Goal: Task Accomplishment & Management: Use online tool/utility

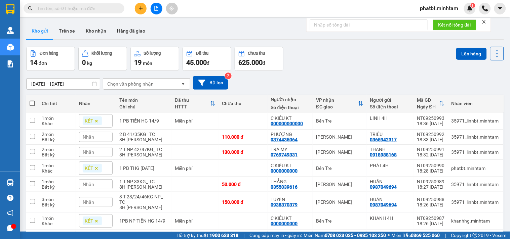
click at [33, 102] on span at bounding box center [32, 103] width 5 height 5
click at [32, 100] on input "checkbox" at bounding box center [32, 100] width 0 height 0
checkbox input "true"
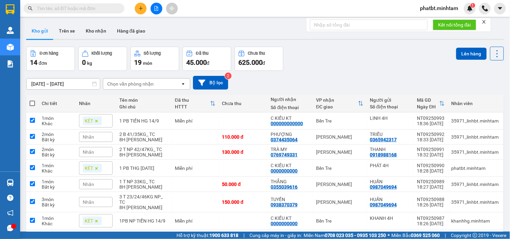
checkbox input "true"
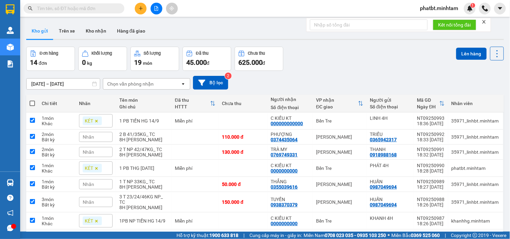
checkbox input "true"
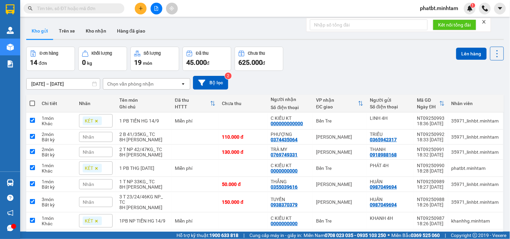
checkbox input "true"
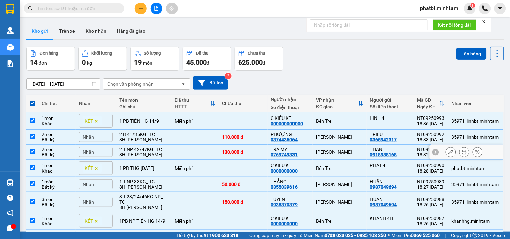
click at [214, 153] on td at bounding box center [194, 152] width 47 height 15
checkbox input "false"
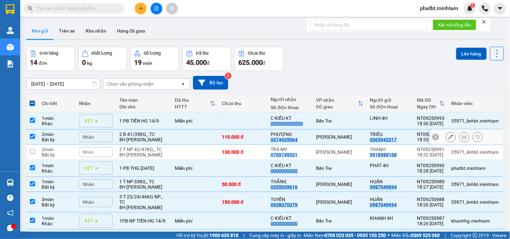
click at [212, 139] on td at bounding box center [194, 137] width 47 height 15
checkbox input "false"
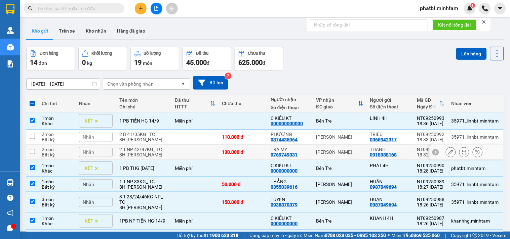
scroll to position [49, 0]
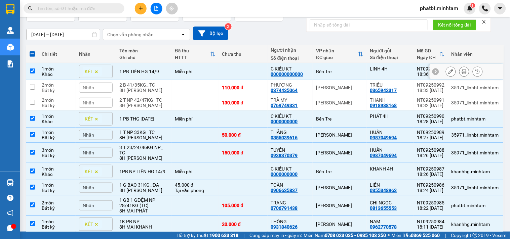
click at [198, 72] on div "Miễn phí" at bounding box center [195, 71] width 40 height 5
checkbox input "false"
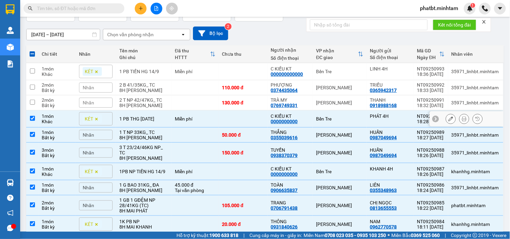
click at [184, 118] on div "Miễn phí" at bounding box center [195, 118] width 40 height 5
checkbox input "false"
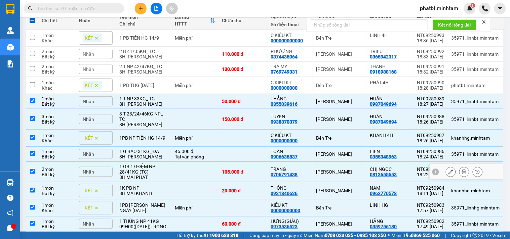
scroll to position [99, 0]
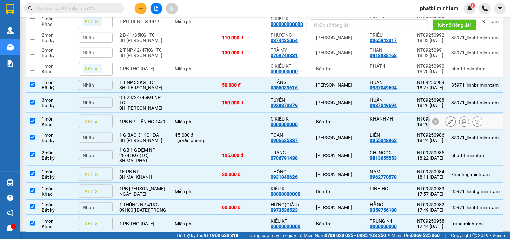
click at [171, 120] on td "1PB NP TIỀN HG 14/9" at bounding box center [143, 121] width 55 height 17
checkbox input "false"
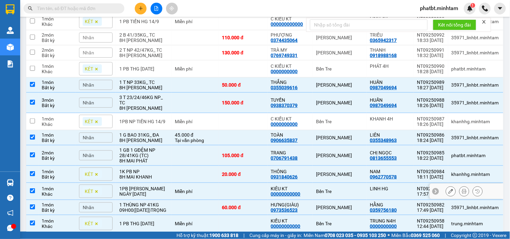
click at [162, 186] on div "1PB [PERSON_NAME] NGÀY [DATE]" at bounding box center [143, 191] width 49 height 11
checkbox input "false"
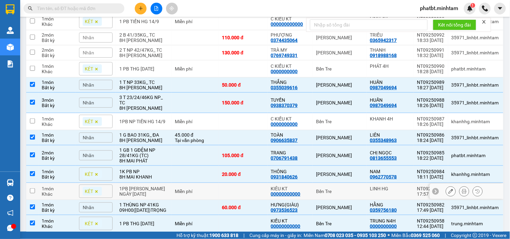
scroll to position [144, 0]
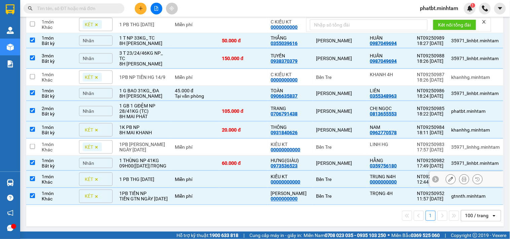
click at [158, 179] on td "1 PB THG [DATE]" at bounding box center [143, 179] width 55 height 17
checkbox input "false"
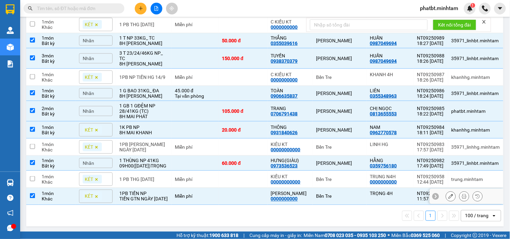
click at [156, 197] on div "TIỀN GTN NGÀY [DATE]" at bounding box center [143, 199] width 49 height 5
checkbox input "false"
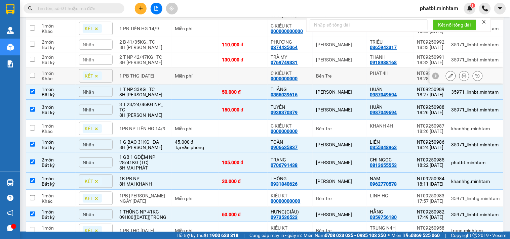
scroll to position [0, 0]
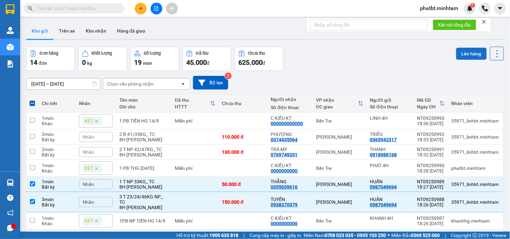
click at [457, 55] on button "Lên hàng" at bounding box center [471, 54] width 31 height 12
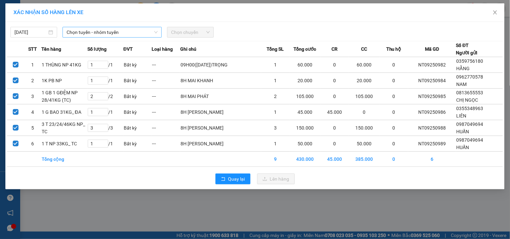
click at [94, 32] on span "Chọn tuyến - nhóm tuyến" at bounding box center [112, 32] width 91 height 10
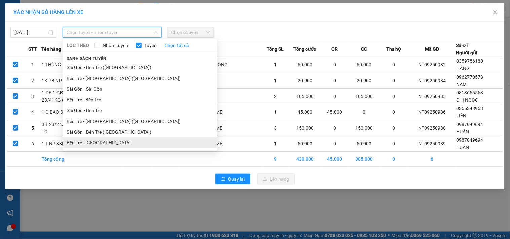
click at [103, 139] on li "Bến Tre - [GEOGRAPHIC_DATA]" at bounding box center [140, 142] width 155 height 11
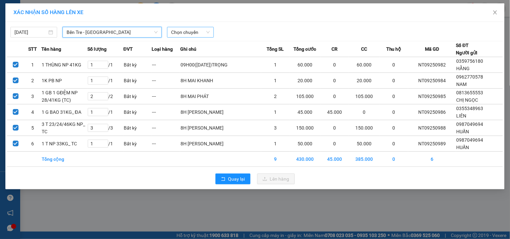
click at [200, 29] on span "Chọn chuyến" at bounding box center [190, 32] width 39 height 10
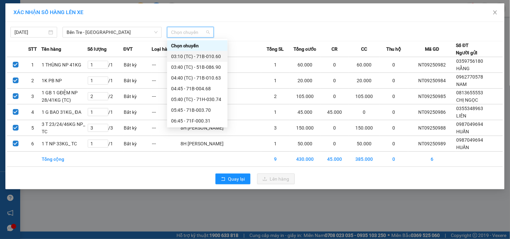
click at [215, 57] on div "03:10 (TC) - 71B-010.60" at bounding box center [197, 56] width 52 height 7
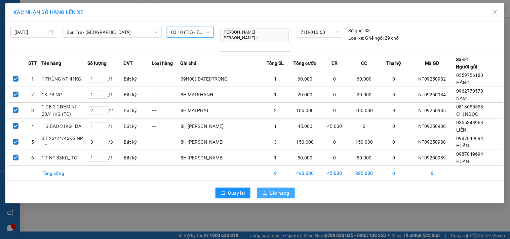
click at [278, 190] on span "Lên hàng" at bounding box center [279, 193] width 19 height 7
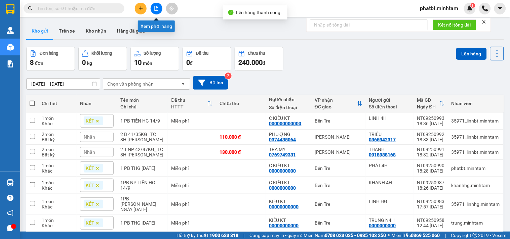
click at [159, 10] on button at bounding box center [157, 9] width 12 height 12
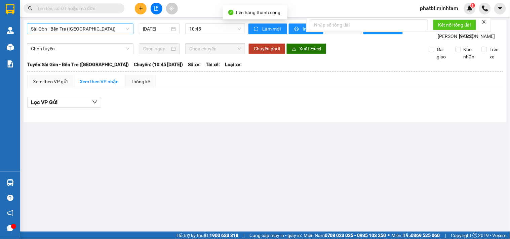
click at [100, 31] on span "Sài Gòn - Bến Tre ([GEOGRAPHIC_DATA])" at bounding box center [80, 29] width 98 height 10
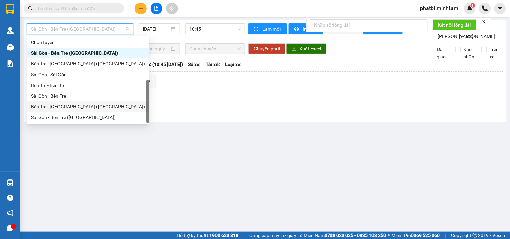
scroll to position [11, 0]
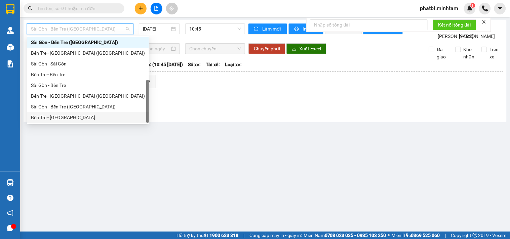
click at [66, 114] on div "Bến Tre - [GEOGRAPHIC_DATA]" at bounding box center [88, 117] width 114 height 7
type input "[DATE]"
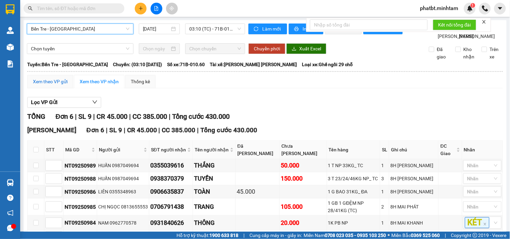
click at [46, 85] on div "Xem theo VP gửi" at bounding box center [50, 81] width 35 height 7
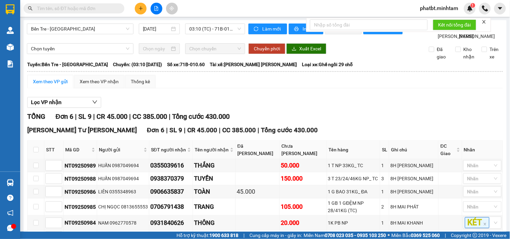
scroll to position [62, 0]
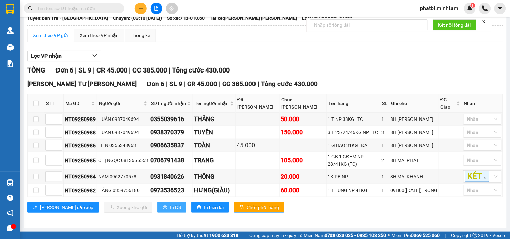
click at [170, 209] on span "In DS" at bounding box center [175, 207] width 11 height 7
click at [170, 206] on span "In DS" at bounding box center [175, 207] width 11 height 7
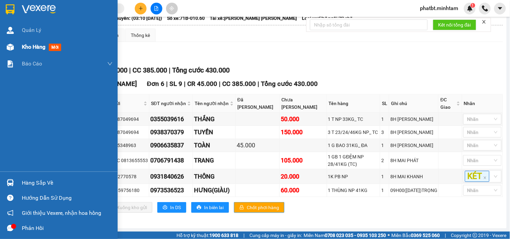
click at [19, 47] on div "Kho hàng mới" at bounding box center [59, 47] width 118 height 17
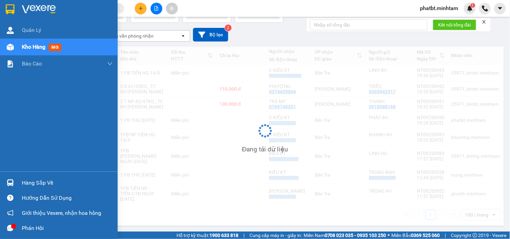
scroll to position [41, 0]
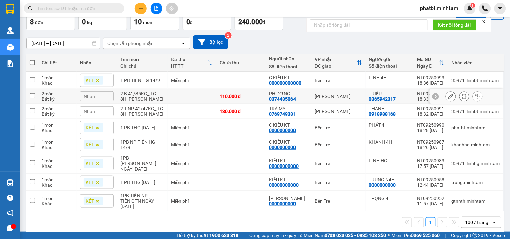
click at [145, 97] on div "8H [PERSON_NAME]" at bounding box center [142, 98] width 44 height 5
checkbox input "true"
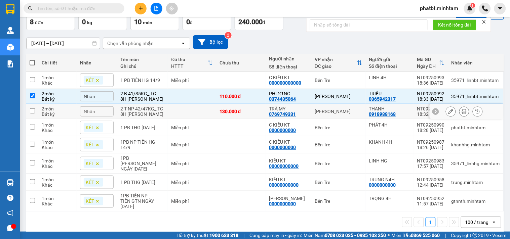
click at [146, 111] on div "2 T NP 42/47KG_ TC" at bounding box center [142, 108] width 44 height 5
checkbox input "true"
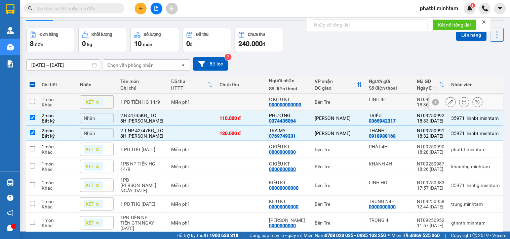
scroll to position [0, 0]
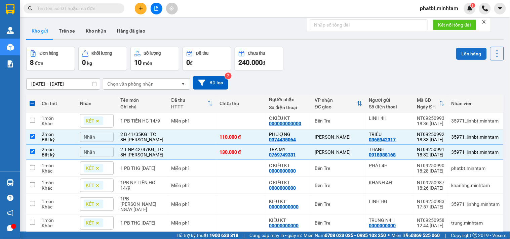
click at [460, 55] on button "Lên hàng" at bounding box center [471, 54] width 31 height 12
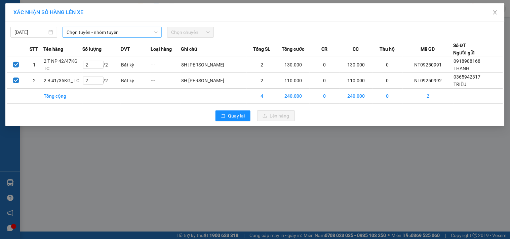
click at [116, 31] on span "Chọn tuyến - nhóm tuyến" at bounding box center [112, 32] width 91 height 10
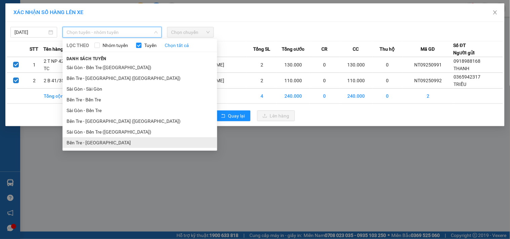
click at [105, 139] on li "Bến Tre - [GEOGRAPHIC_DATA]" at bounding box center [140, 142] width 155 height 11
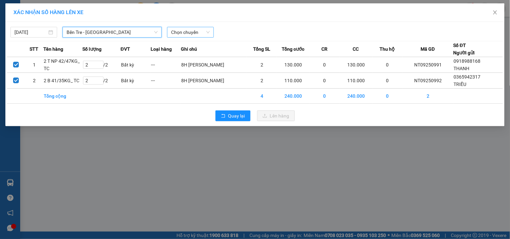
click at [210, 33] on span "Chọn chuyến" at bounding box center [190, 32] width 39 height 10
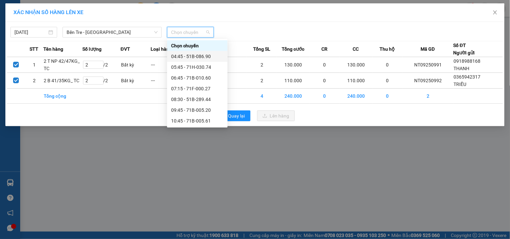
click at [201, 59] on div "04:45 - 51B-086.90" at bounding box center [197, 56] width 52 height 7
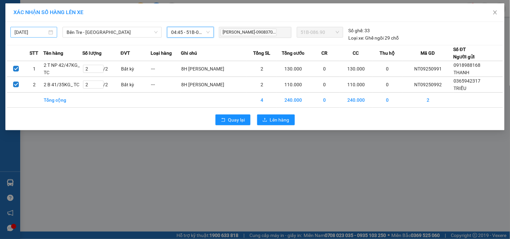
click at [36, 33] on input "[DATE]" at bounding box center [30, 32] width 33 height 7
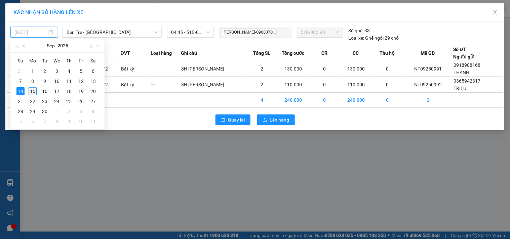
click at [33, 91] on div "15" at bounding box center [33, 91] width 8 height 8
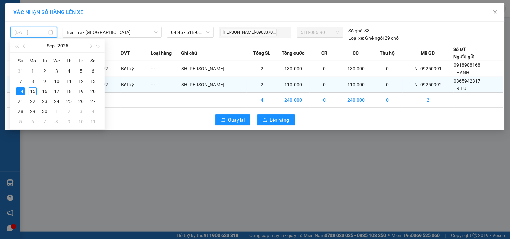
type input "[DATE]"
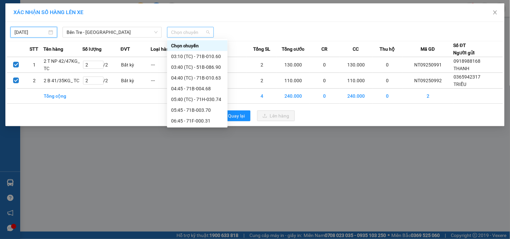
click at [180, 36] on span "Chọn chuyến" at bounding box center [190, 32] width 39 height 10
click at [187, 67] on div "03:40 (TC) - 51B-086.90" at bounding box center [197, 67] width 52 height 7
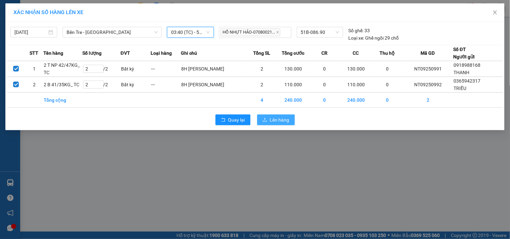
click at [267, 120] on icon "upload" at bounding box center [265, 120] width 5 height 5
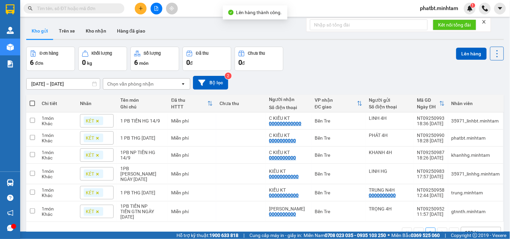
click at [155, 10] on icon "file-add" at bounding box center [157, 8] width 4 height 5
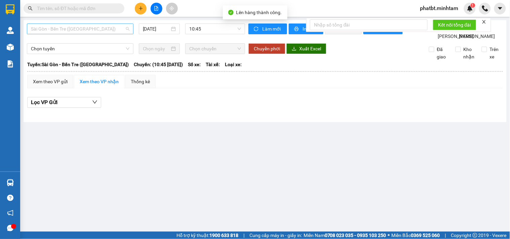
click at [93, 28] on span "Sài Gòn - Bến Tre ([GEOGRAPHIC_DATA])" at bounding box center [80, 29] width 98 height 10
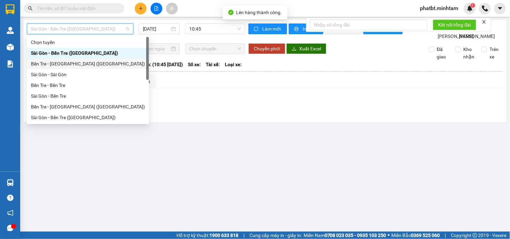
scroll to position [11, 0]
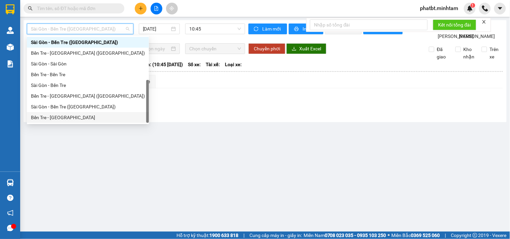
click at [66, 116] on div "Bến Tre - [GEOGRAPHIC_DATA]" at bounding box center [88, 117] width 114 height 7
type input "[DATE]"
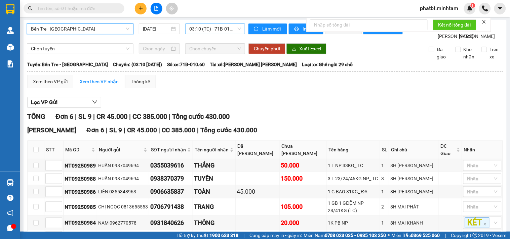
click at [209, 26] on span "03:10 (TC) - 71B-010.60" at bounding box center [215, 29] width 52 height 10
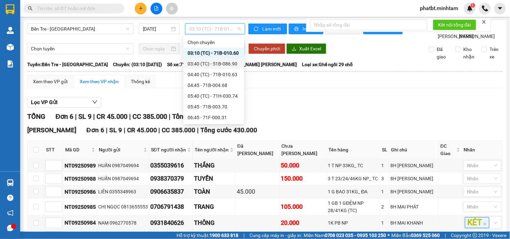
click at [214, 65] on div "03:40 (TC) - 51B-086.90" at bounding box center [214, 63] width 52 height 7
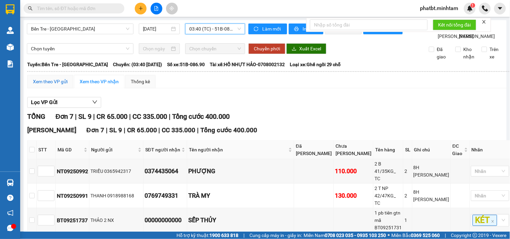
click at [64, 85] on div "Xem theo VP gửi" at bounding box center [50, 81] width 35 height 7
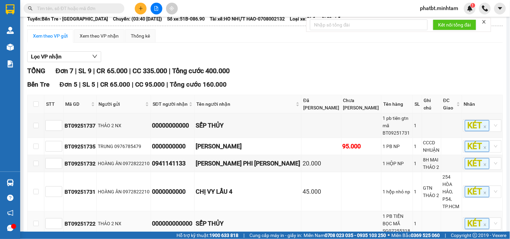
scroll to position [140, 0]
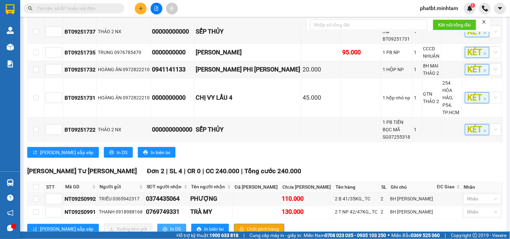
click at [157, 224] on button "In DS" at bounding box center [171, 229] width 29 height 11
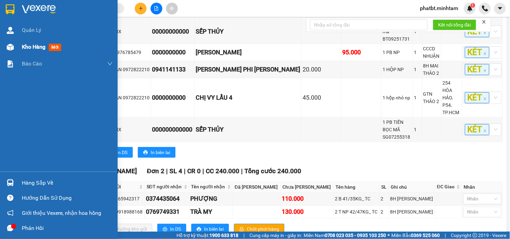
click at [13, 50] on img at bounding box center [10, 47] width 7 height 7
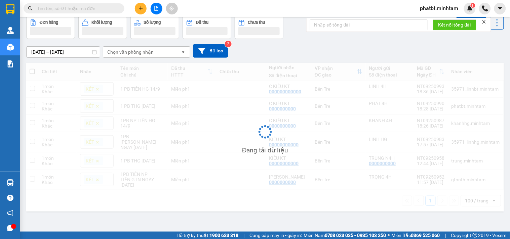
scroll to position [31, 0]
